Goal: Information Seeking & Learning: Learn about a topic

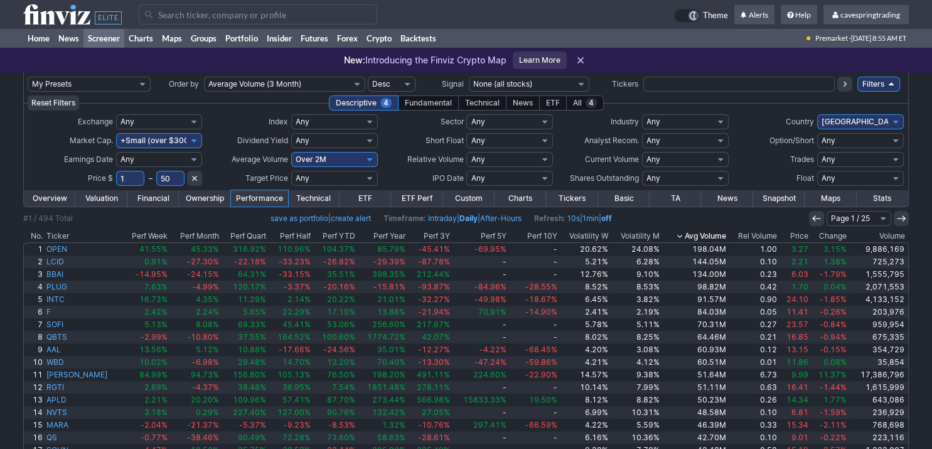
drag, startPoint x: 115, startPoint y: 179, endPoint x: 86, endPoint y: 177, distance: 29.0
click at [116, 177] on input "1" at bounding box center [130, 178] width 28 height 15
type input "5"
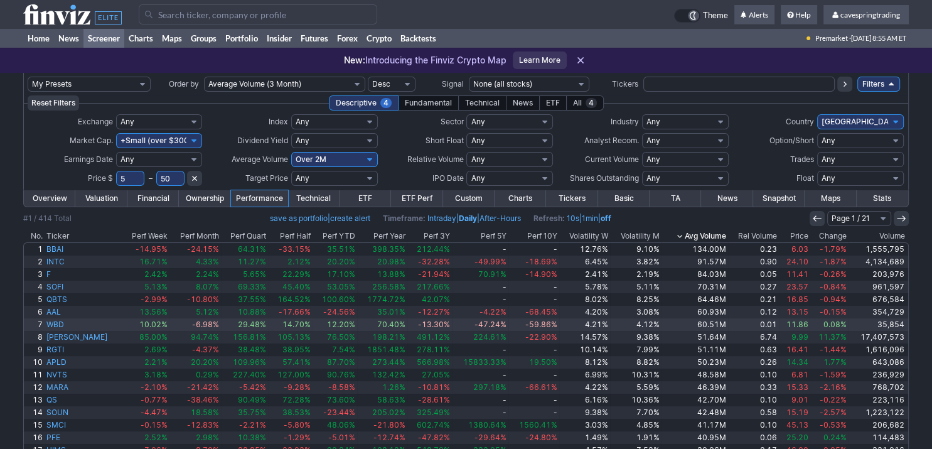
scroll to position [92, 0]
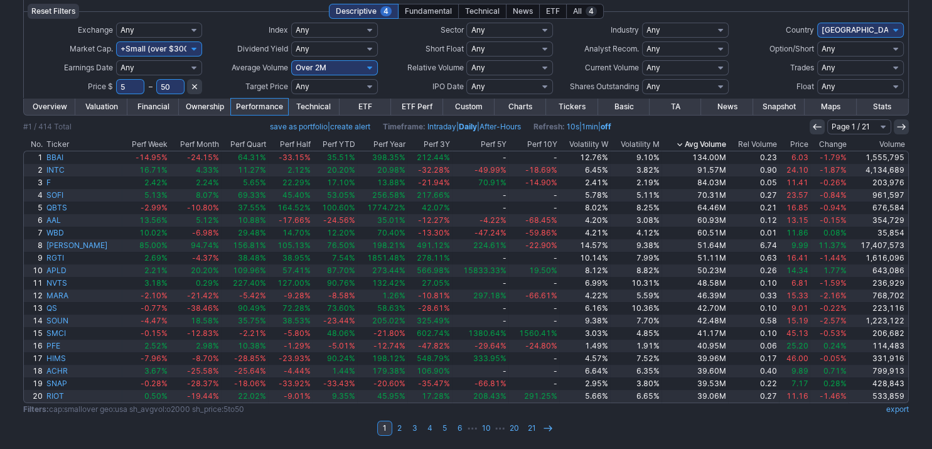
click at [898, 404] on link "export" at bounding box center [897, 408] width 23 height 9
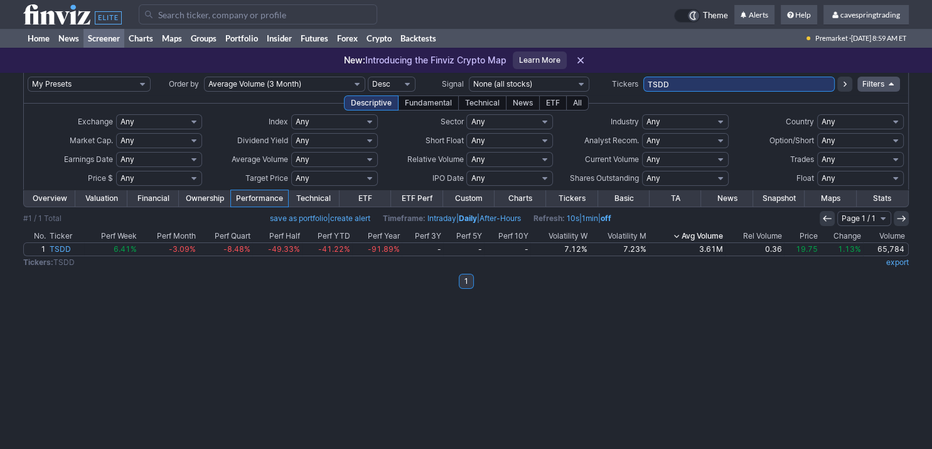
drag, startPoint x: 706, startPoint y: 84, endPoint x: 585, endPoint y: 84, distance: 121.1
click at [643, 84] on input "TSDD" at bounding box center [739, 84] width 192 height 15
paste input "SPXS,SPXL,SPLG,SPDN,SH,SPY,SPXU,SDS,SPYU,SCHX,SQQQ,TQQQ,PSQ,QQQ,QID,RWM,SRTY,UR…"
type input "SPXS,SPXL,SPLG,SPDN,SH,SPY,SPXU,SDS,SPYU,SCHX,SQQQ,TQQQ,PSQ,QQQ,QID,RWM,SRTY,UR…"
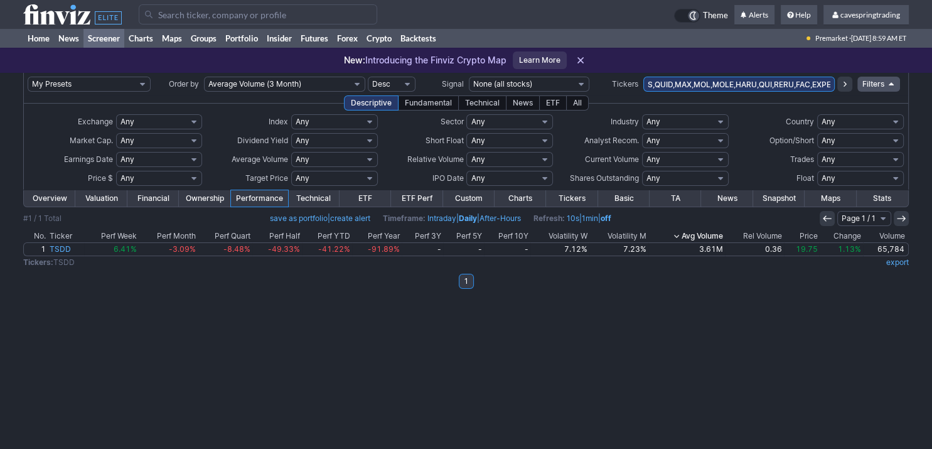
click at [843, 87] on icon at bounding box center [845, 84] width 10 height 10
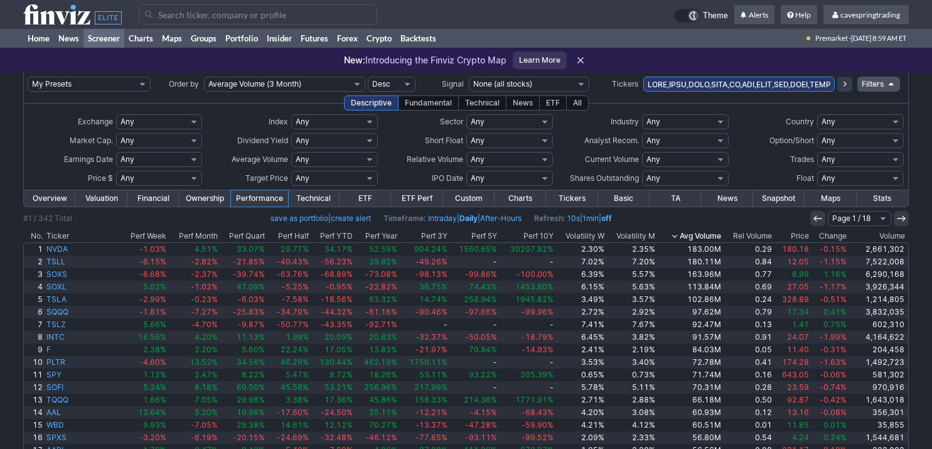
click at [678, 233] on th "Avg Volume" at bounding box center [690, 236] width 66 height 13
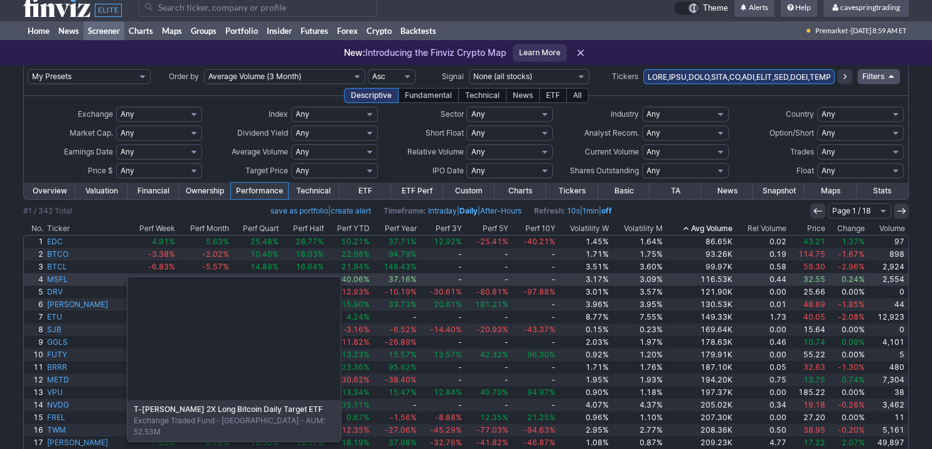
scroll to position [66, 0]
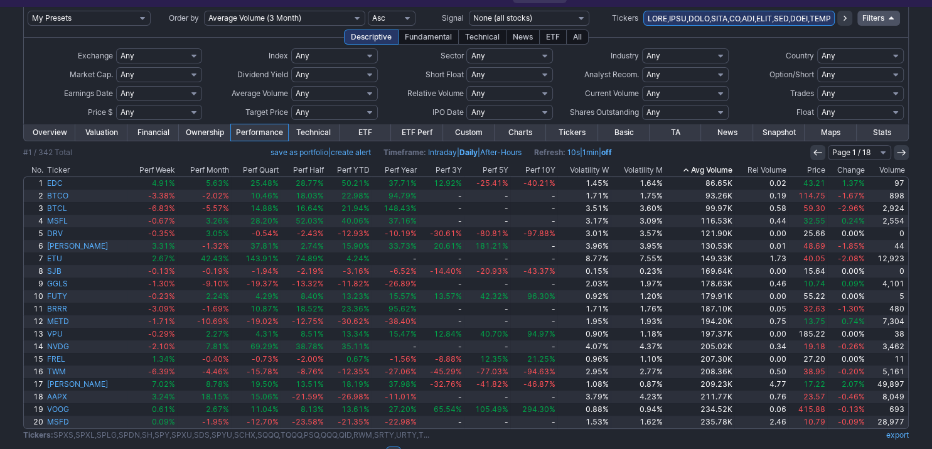
click at [707, 24] on input "text" at bounding box center [739, 18] width 192 height 15
paste input "APLD,NVTS,SBET,OSCR,IONQ,RKLB,EOSE,CMG,SLB,U,SMR,FCX,PSKY,CNC,DOW,ASTS,BULL,ET,…"
type input "APLD,NVTS,SBET,OSCR,IONQ,RKLB,EOSE,CMG,SLB,U,SMR,FCX,PSKY,CNC,DOW,ASTS,BULL,ET,…"
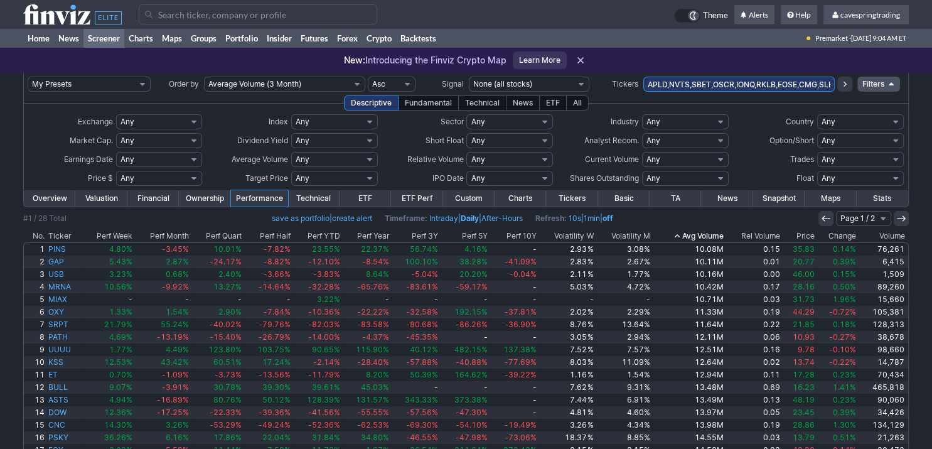
click at [800, 239] on th "Price" at bounding box center [799, 236] width 34 height 13
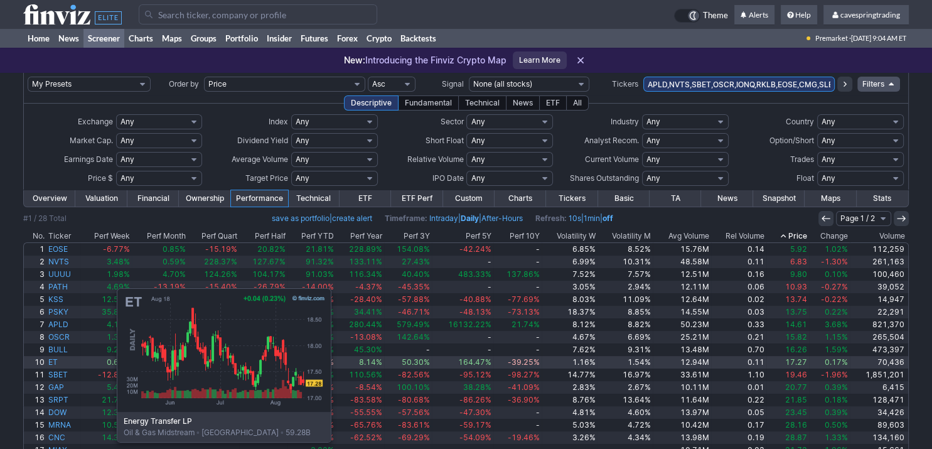
scroll to position [66, 0]
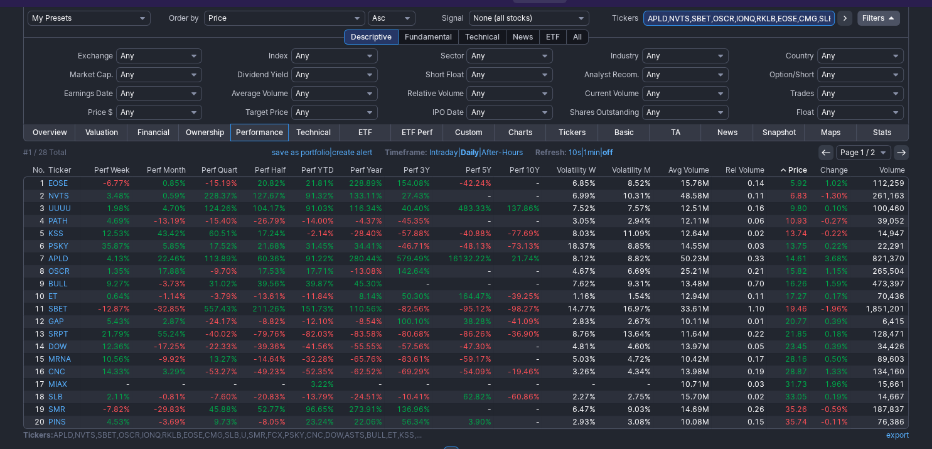
click at [48, 137] on link "Overview" at bounding box center [49, 132] width 51 height 16
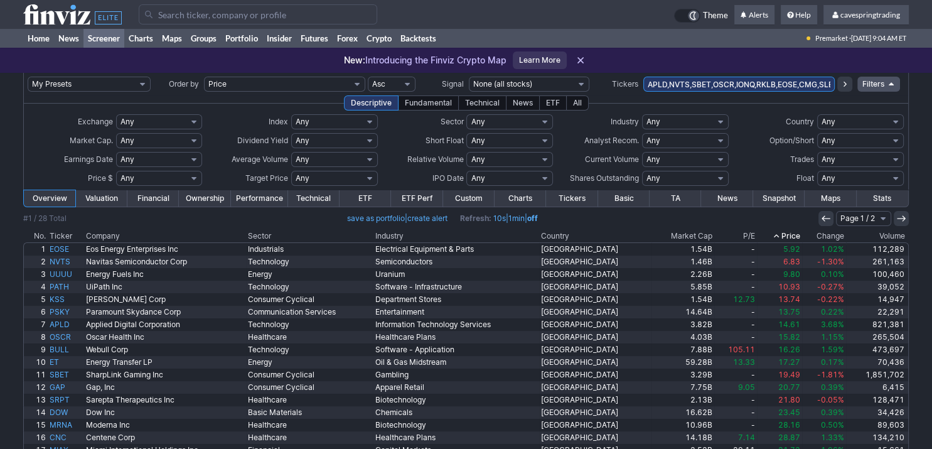
click at [684, 233] on th "Market Cap" at bounding box center [682, 236] width 63 height 13
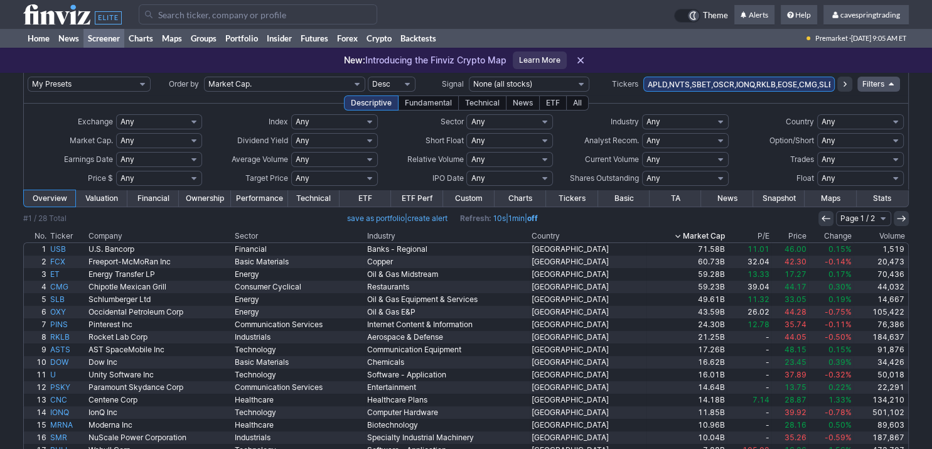
click at [425, 199] on link "ETF Perf" at bounding box center [416, 198] width 51 height 16
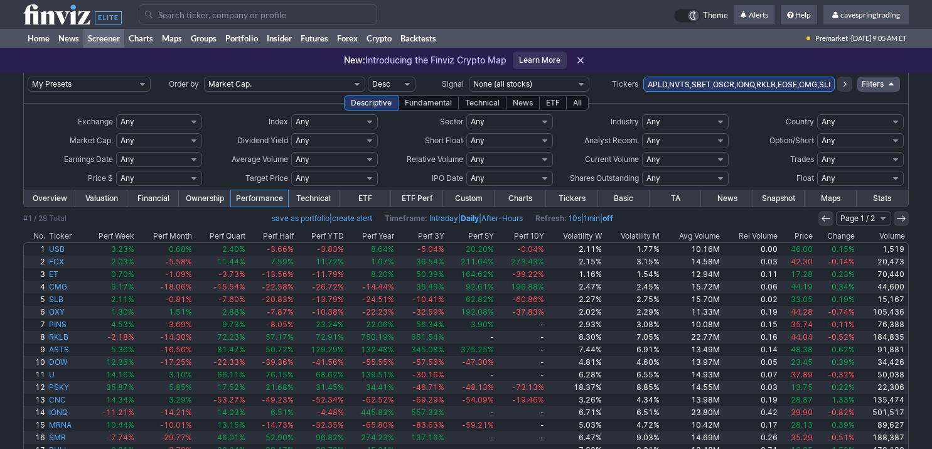
scroll to position [66, 0]
